Goal: Contribute content

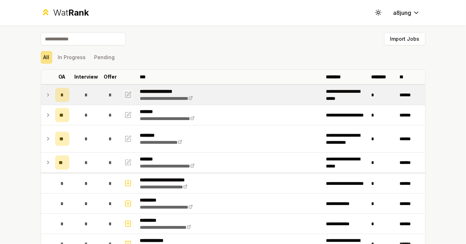
click at [127, 96] on icon "button" at bounding box center [127, 94] width 7 height 8
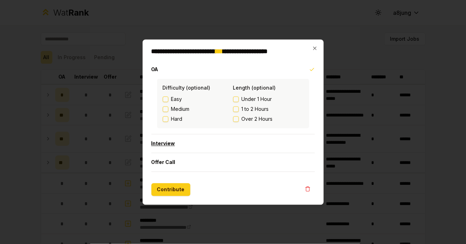
click at [216, 143] on button "Interview" at bounding box center [232, 143] width 163 height 18
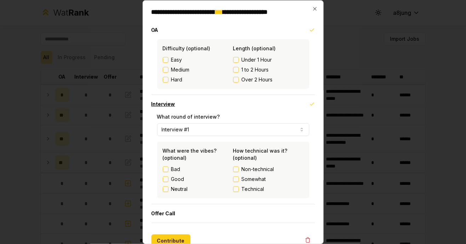
scroll to position [11, 0]
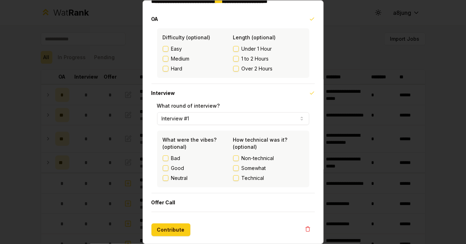
click at [259, 158] on span "Non-technical" at bounding box center [257, 157] width 33 height 7
click at [239, 158] on button "Non-technical" at bounding box center [236, 158] width 6 height 6
click at [169, 230] on button "Contribute" at bounding box center [170, 229] width 39 height 13
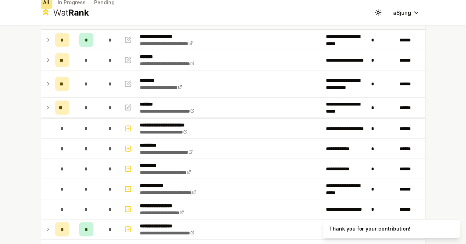
scroll to position [0, 0]
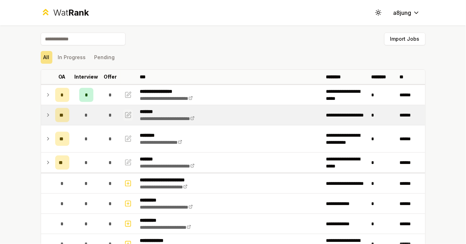
click at [126, 115] on icon "button" at bounding box center [127, 115] width 7 height 8
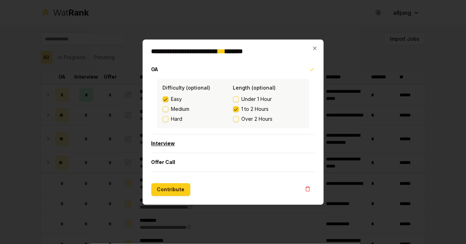
click at [190, 146] on button "Interview" at bounding box center [232, 143] width 163 height 18
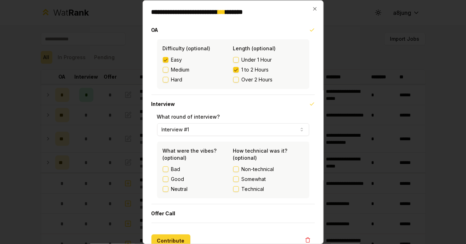
click at [169, 239] on button "Contribute" at bounding box center [170, 240] width 39 height 13
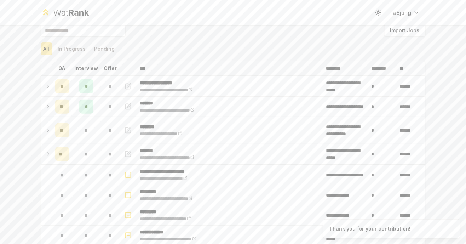
scroll to position [31, 0]
